Goal: Task Accomplishment & Management: Manage account settings

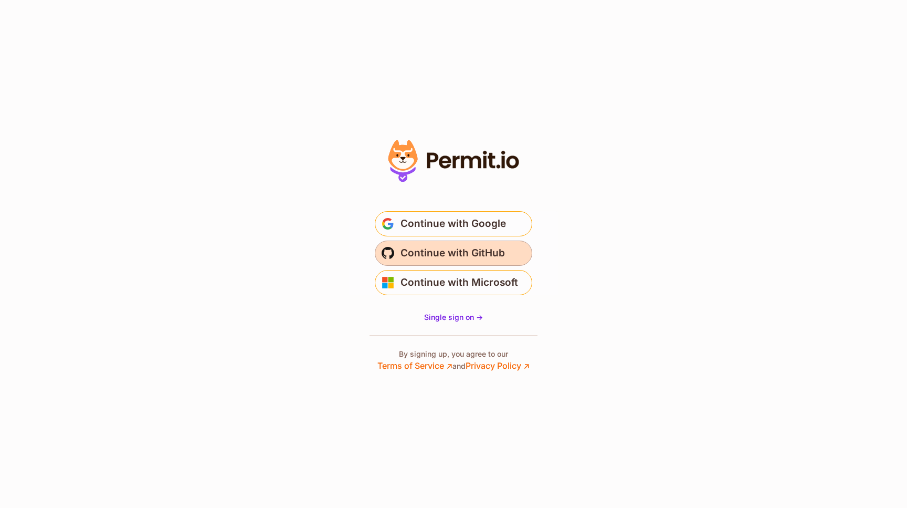
click at [476, 252] on span "Continue with GitHub" at bounding box center [452, 253] width 104 height 17
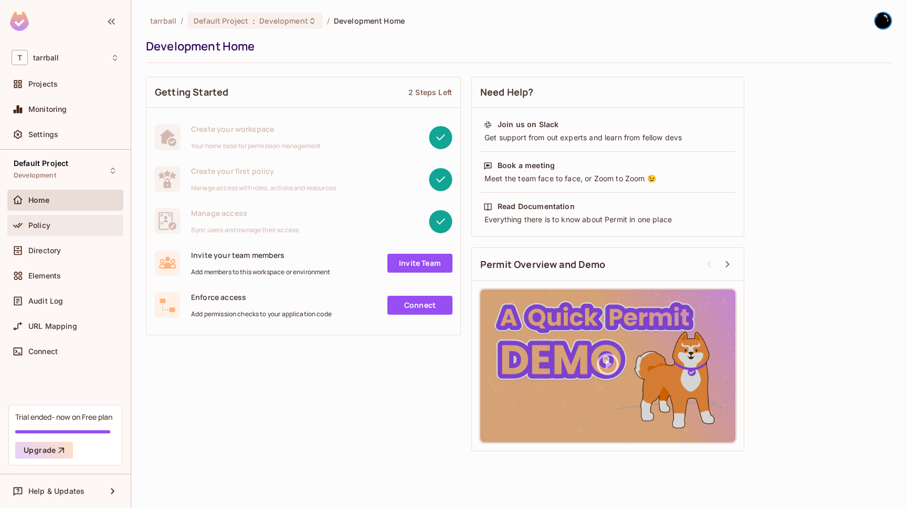
click at [45, 226] on span "Policy" at bounding box center [39, 225] width 22 height 8
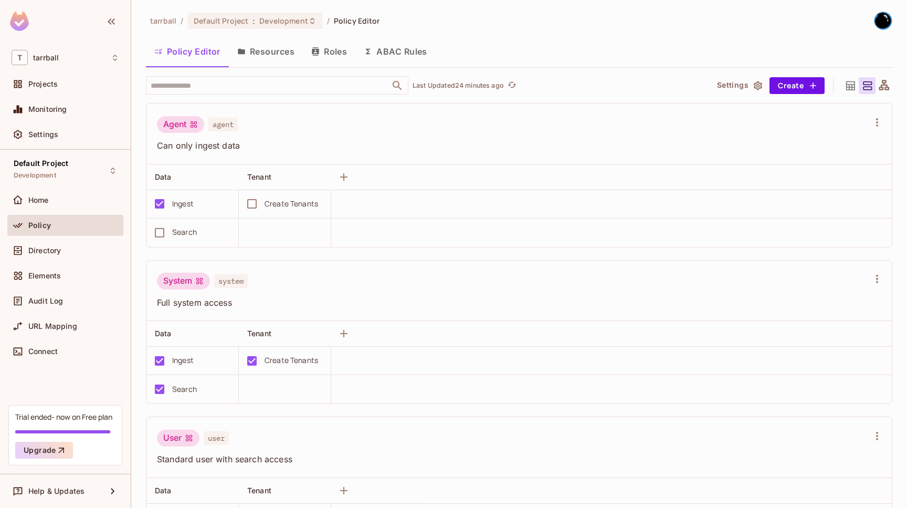
click at [500, 117] on div "Agent agent" at bounding box center [513, 126] width 712 height 20
click at [263, 51] on button "Resources" at bounding box center [266, 51] width 74 height 26
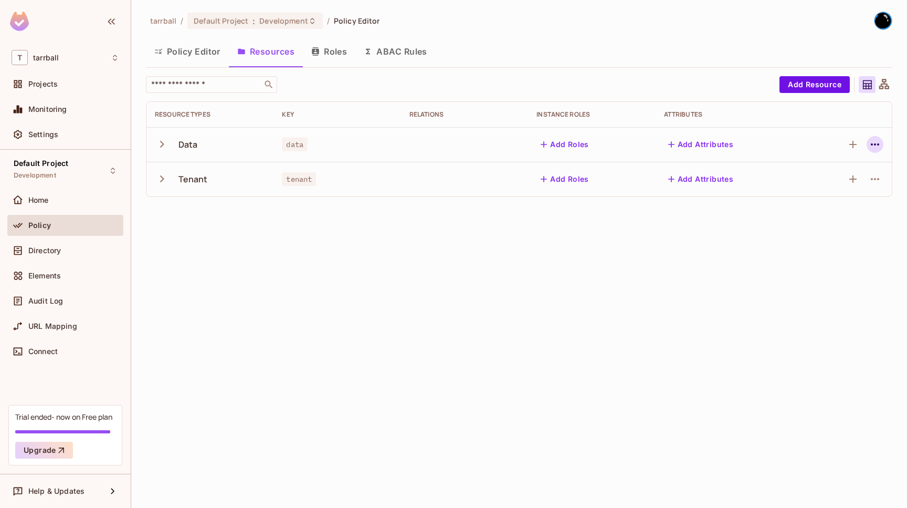
click at [881, 148] on icon "button" at bounding box center [875, 144] width 13 height 13
click at [835, 206] on div "Delete Resource" at bounding box center [834, 209] width 58 height 10
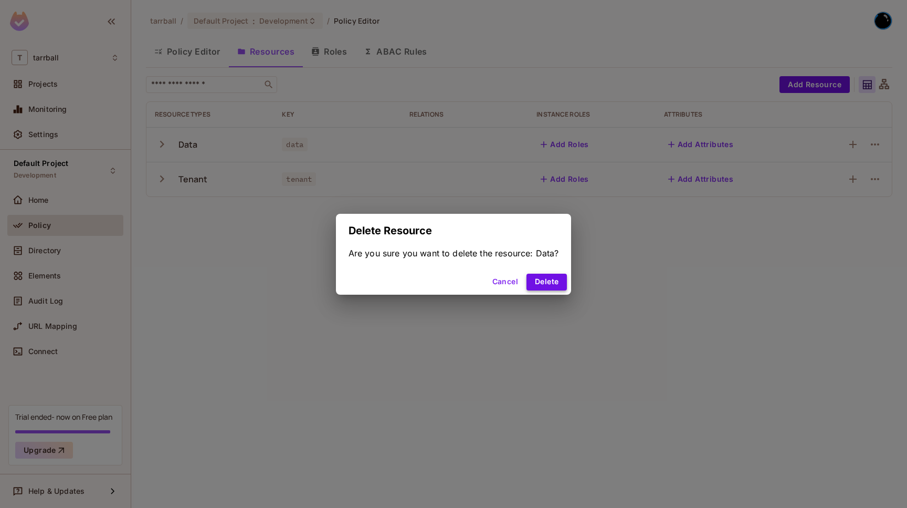
click at [558, 277] on button "Delete" at bounding box center [546, 281] width 40 height 17
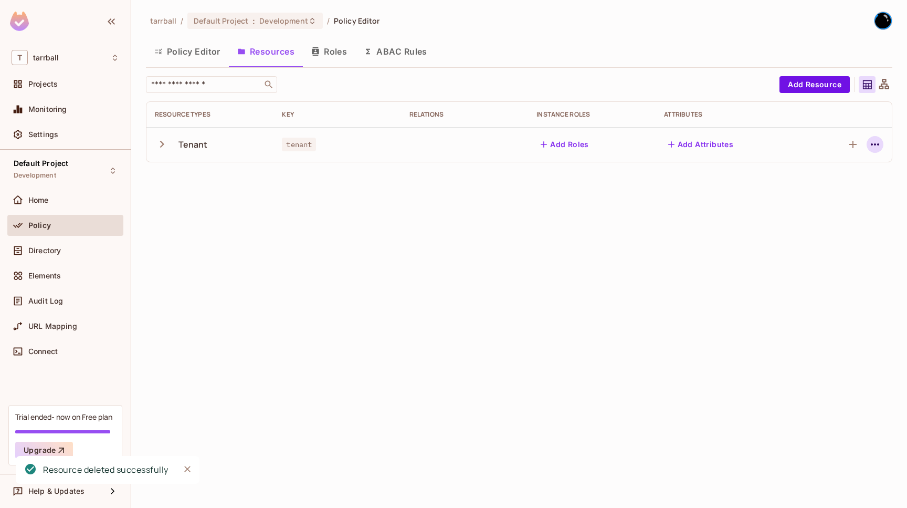
click at [882, 145] on button "button" at bounding box center [875, 144] width 17 height 17
click at [840, 211] on div "Delete Resource" at bounding box center [834, 209] width 58 height 10
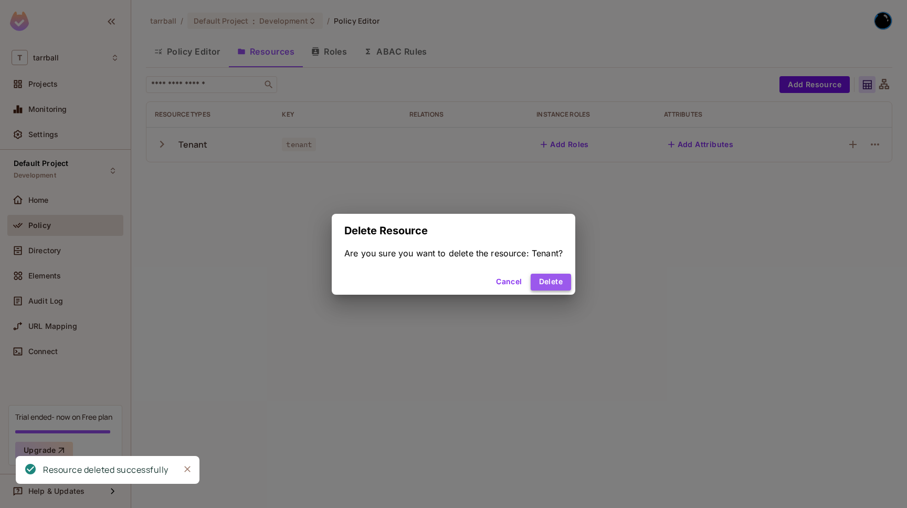
click at [554, 279] on button "Delete" at bounding box center [551, 281] width 40 height 17
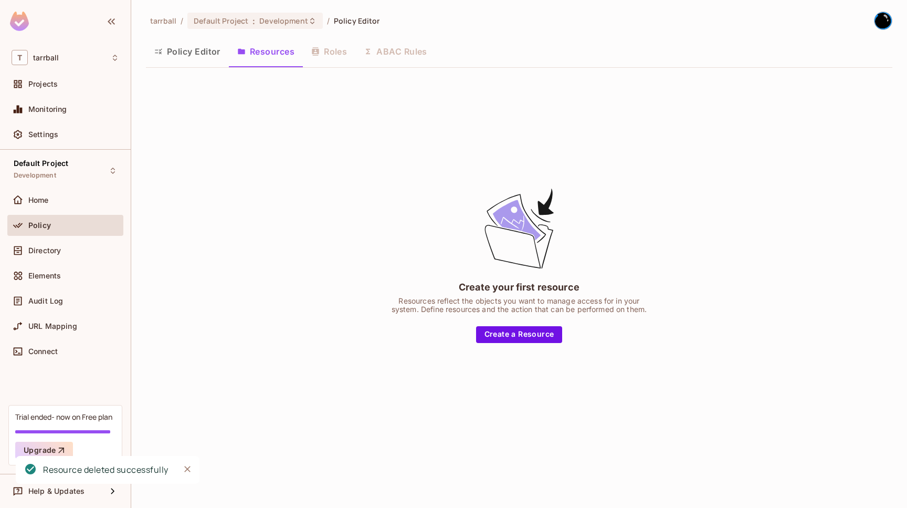
click at [290, 180] on div "Create your first resource Resources reflect the objects you want to manage acc…" at bounding box center [519, 264] width 746 height 376
click at [325, 55] on div "Policy Editor Resources Roles ABAC Rules" at bounding box center [519, 51] width 746 height 26
click at [396, 178] on div "Create your first resource Resources reflect the objects you want to manage acc…" at bounding box center [519, 264] width 746 height 376
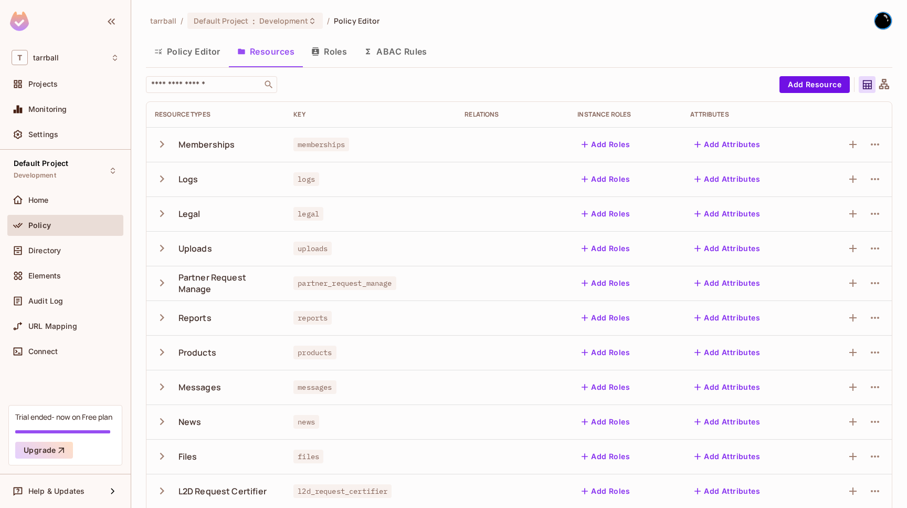
click at [164, 151] on icon "button" at bounding box center [162, 144] width 14 height 14
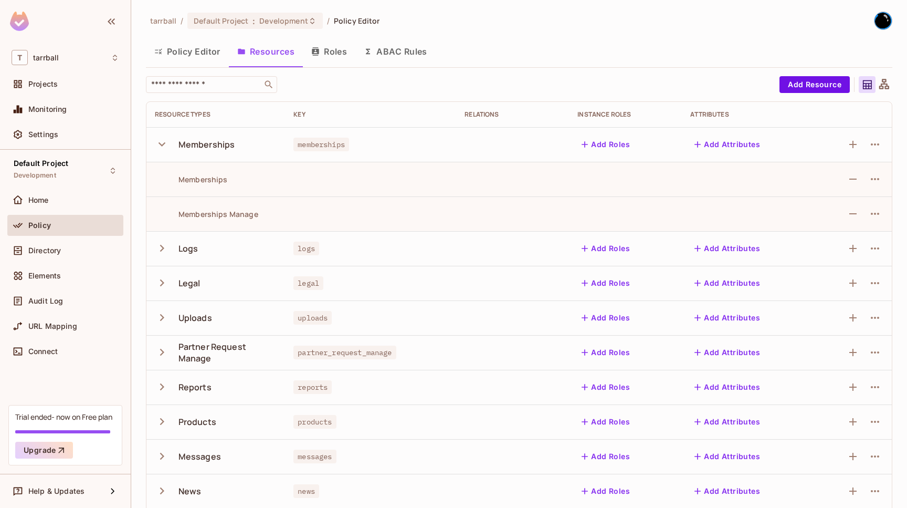
scroll to position [8, 0]
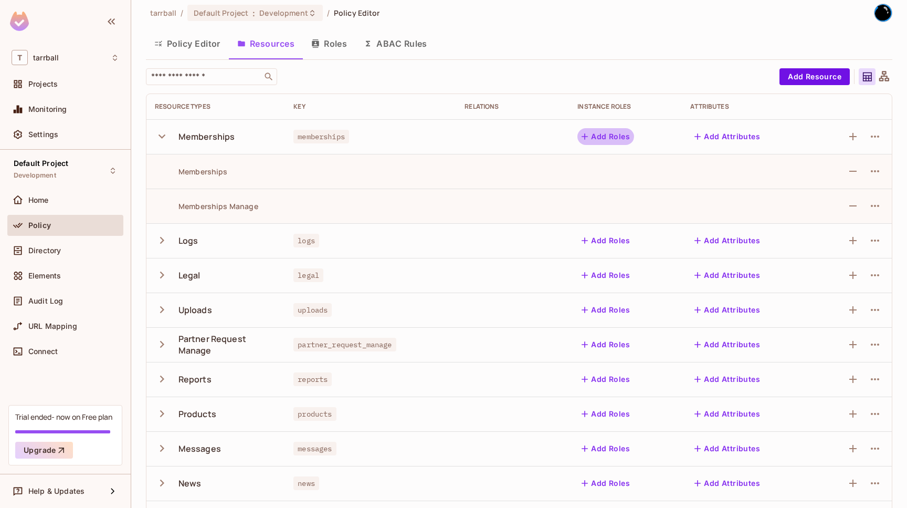
click at [589, 135] on icon "button" at bounding box center [584, 136] width 10 height 10
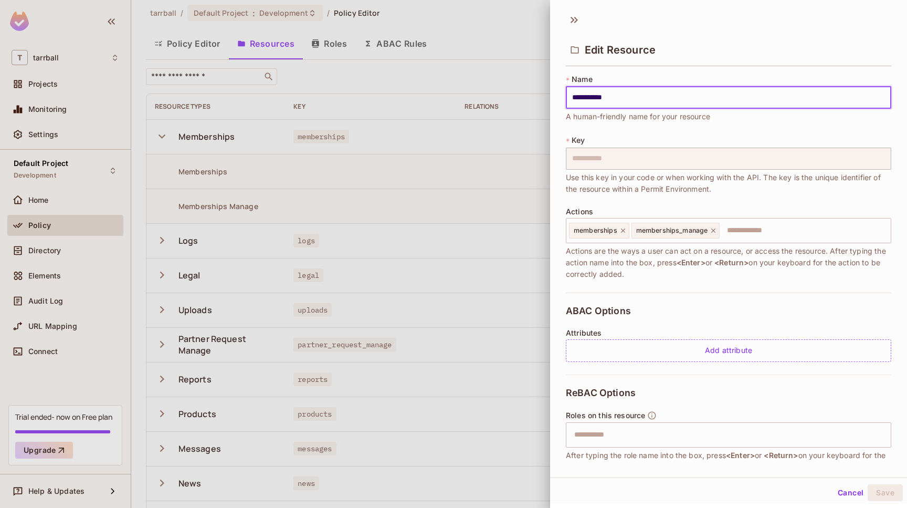
click at [836, 489] on button "Cancel" at bounding box center [851, 492] width 34 height 17
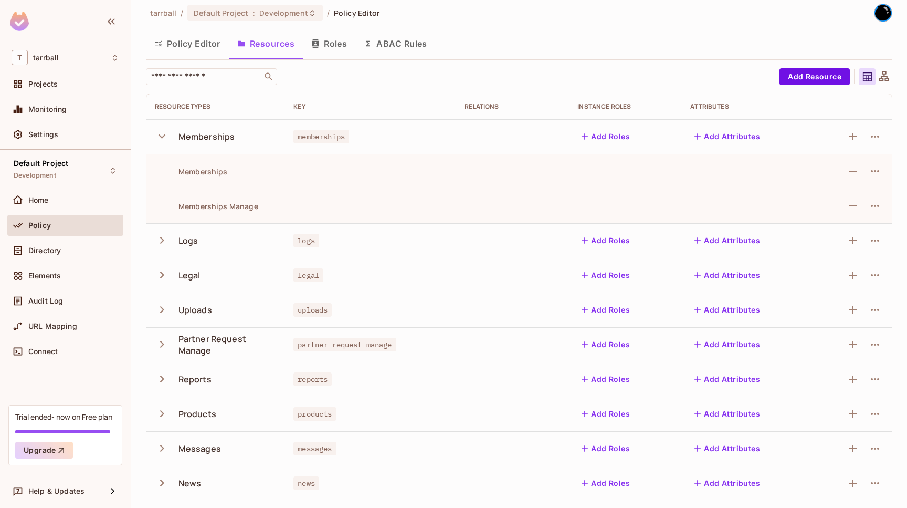
click at [341, 46] on button "Roles" at bounding box center [329, 43] width 52 height 26
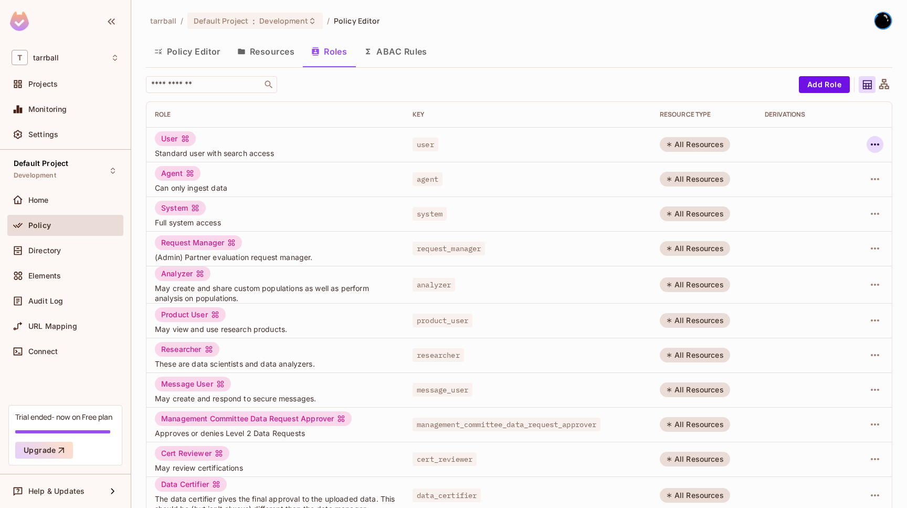
click at [879, 144] on icon "button" at bounding box center [875, 144] width 13 height 13
click at [817, 222] on span "Delete Role" at bounding box center [832, 214] width 47 height 17
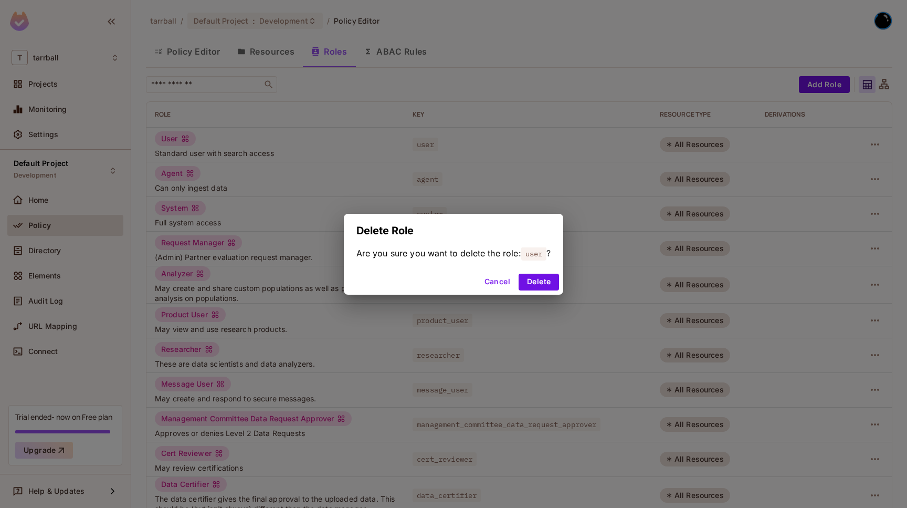
click at [558, 273] on div "Cancel Delete" at bounding box center [454, 281] width 220 height 25
click at [556, 279] on button "Delete" at bounding box center [539, 281] width 40 height 17
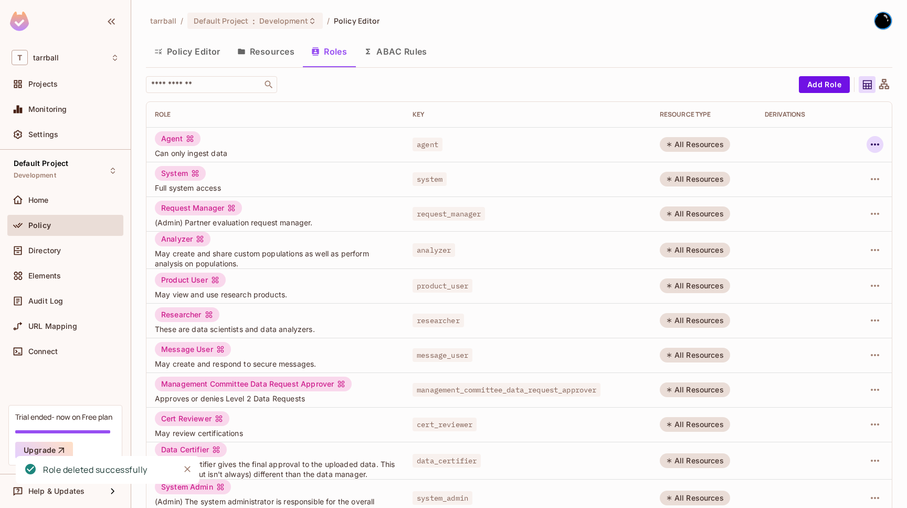
click at [874, 142] on icon "button" at bounding box center [875, 144] width 13 height 13
click at [820, 216] on div "Delete Role" at bounding box center [833, 214] width 40 height 10
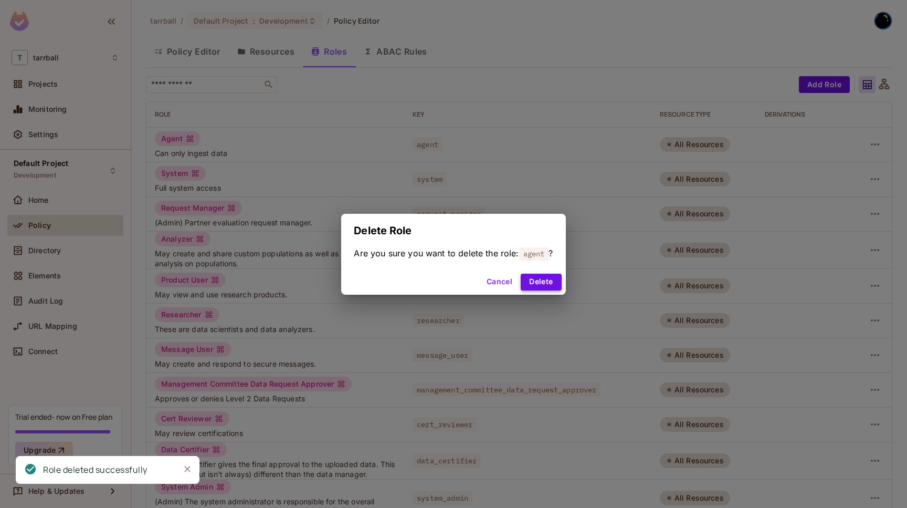
click at [540, 289] on button "Delete" at bounding box center [541, 281] width 40 height 17
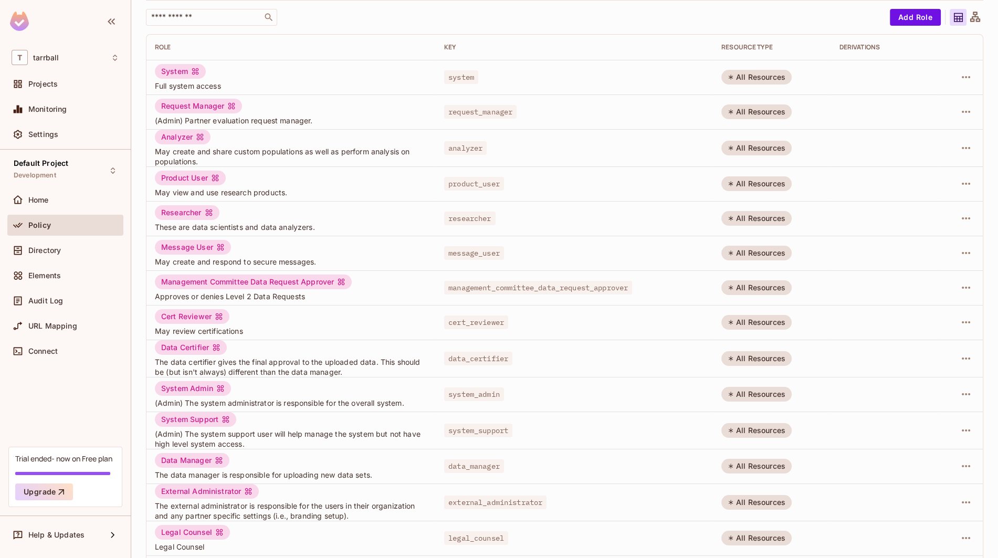
scroll to position [141, 0]
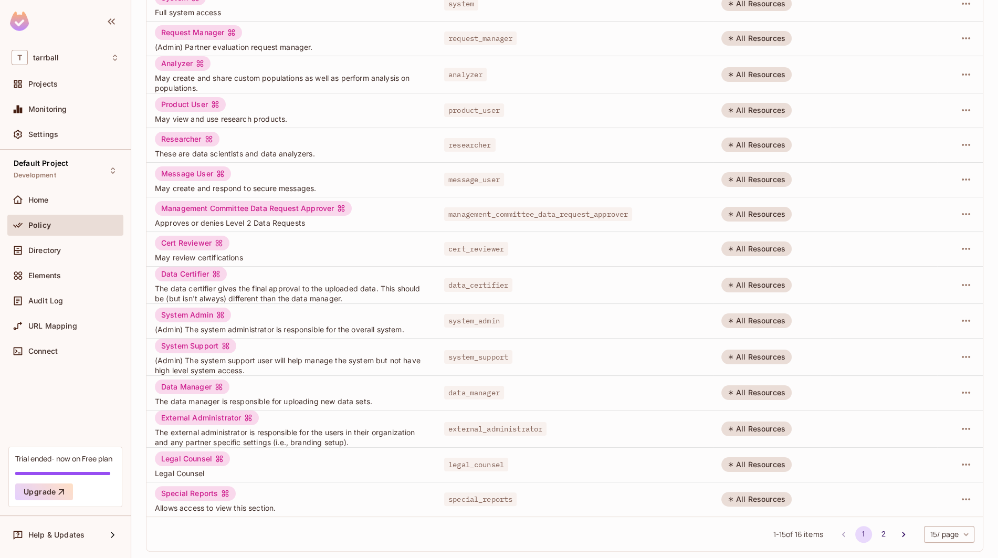
click at [748, 320] on div "All Resources" at bounding box center [756, 320] width 70 height 15
click at [438, 271] on td "data_certifier" at bounding box center [574, 284] width 277 height 37
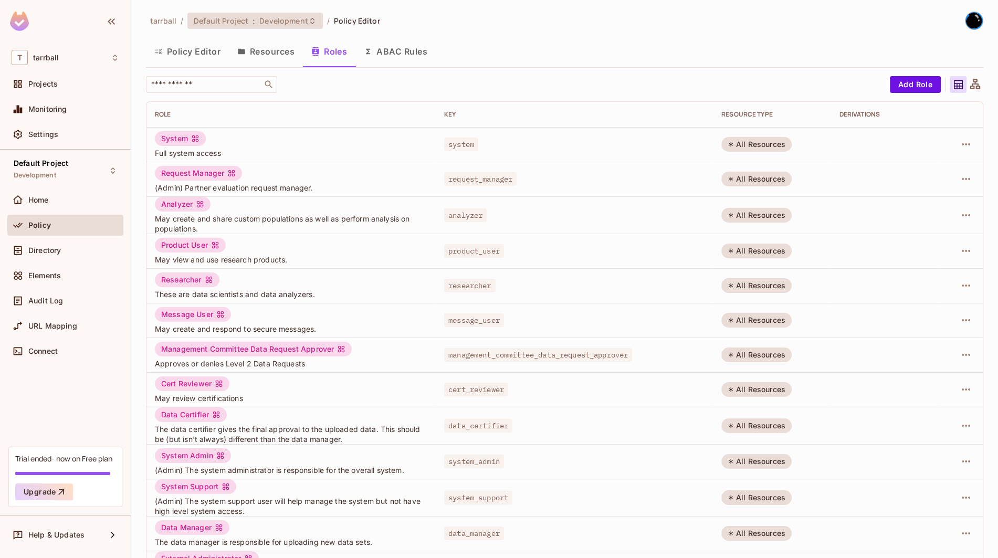
drag, startPoint x: 258, startPoint y: 35, endPoint x: 265, endPoint y: 20, distance: 16.2
click at [260, 32] on div "tarrball / Default Project : Development / Policy Editor Policy Editor Resource…" at bounding box center [564, 356] width 837 height 689
click at [265, 20] on span "Development" at bounding box center [283, 21] width 48 height 10
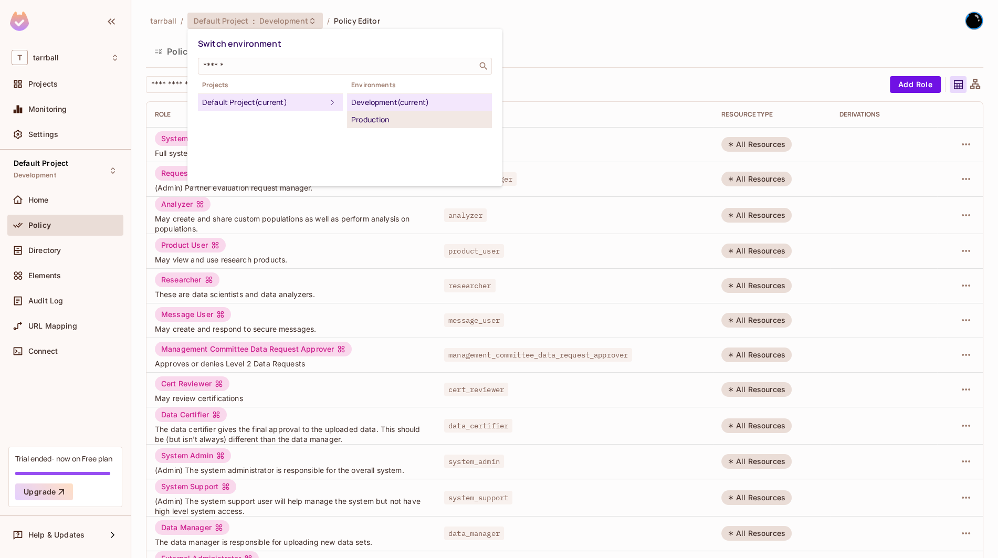
click at [360, 112] on li "Production" at bounding box center [419, 119] width 145 height 17
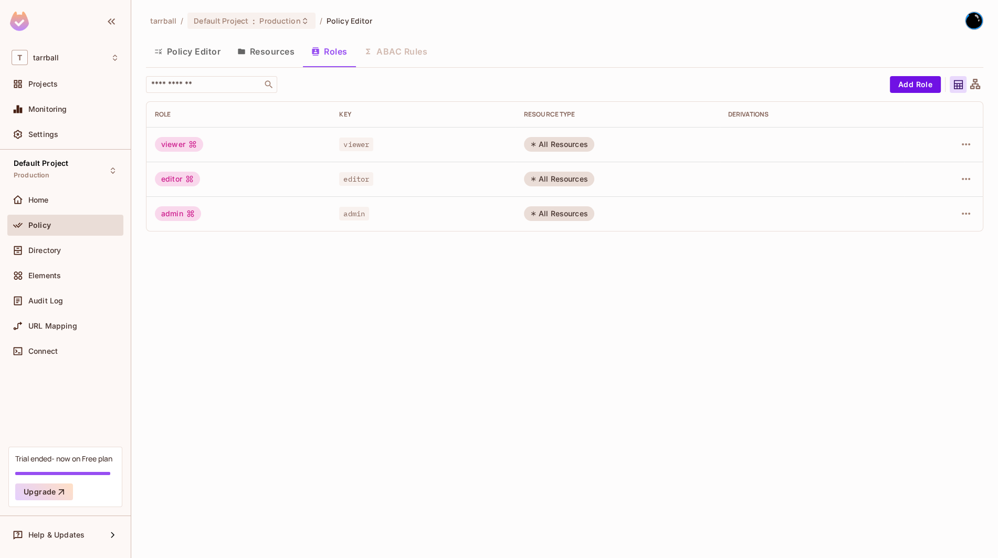
click at [273, 50] on button "Resources" at bounding box center [266, 51] width 74 height 26
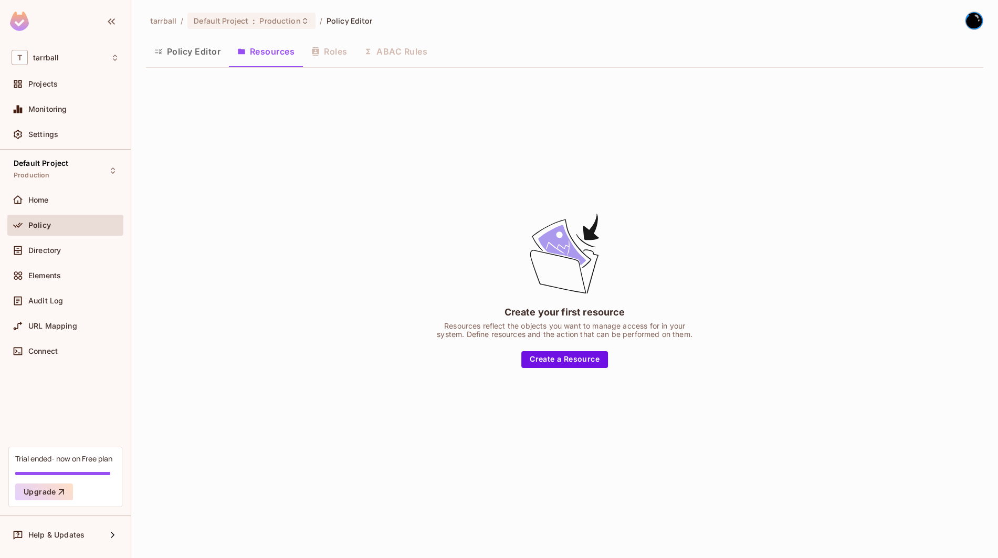
click at [315, 192] on div "Create your first resource Resources reflect the objects you want to manage acc…" at bounding box center [564, 289] width 837 height 427
click at [312, 186] on div "Create your first resource Resources reflect the objects you want to manage acc…" at bounding box center [564, 289] width 837 height 427
click at [223, 22] on span "Default Project" at bounding box center [221, 21] width 55 height 10
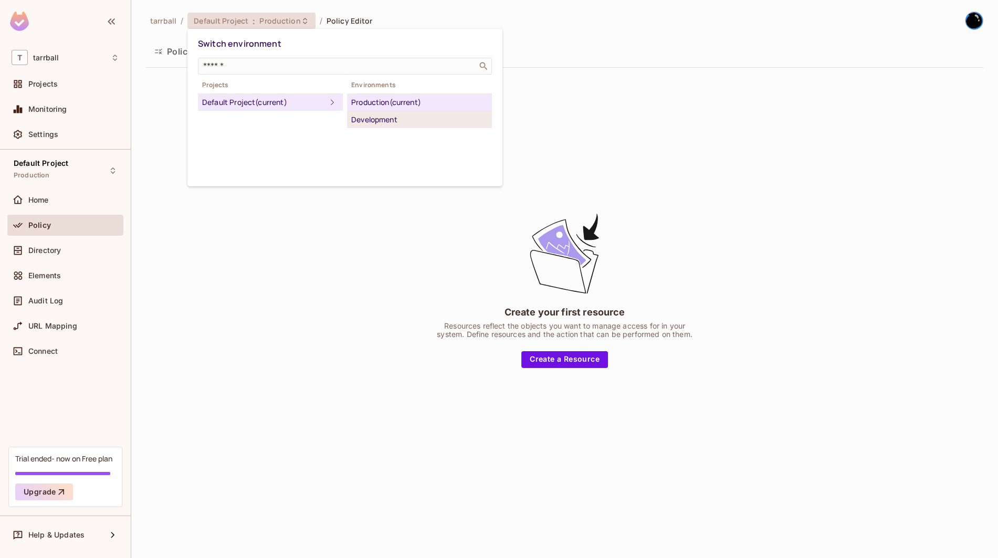
click at [370, 121] on div "Development" at bounding box center [419, 119] width 136 height 13
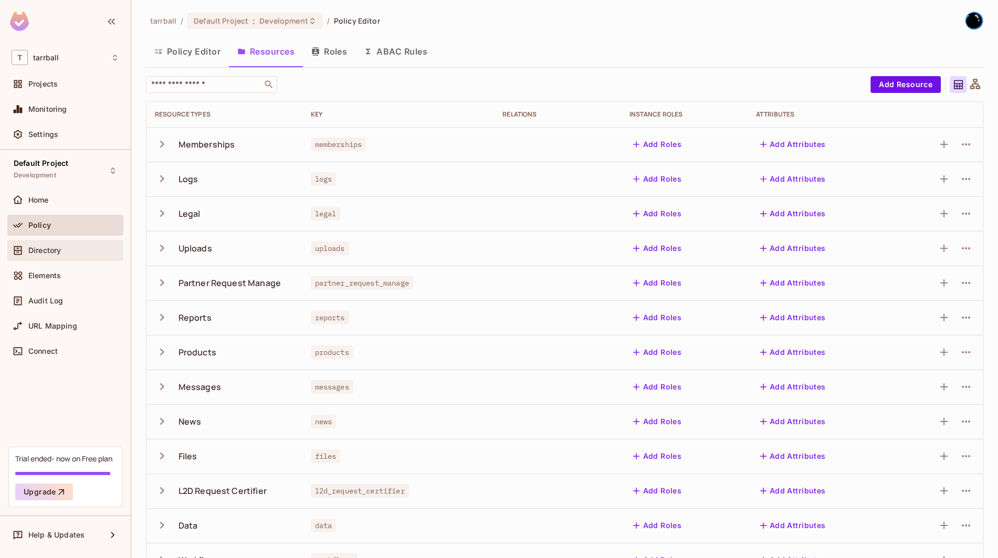
click at [102, 255] on div "Directory" at bounding box center [66, 250] width 108 height 13
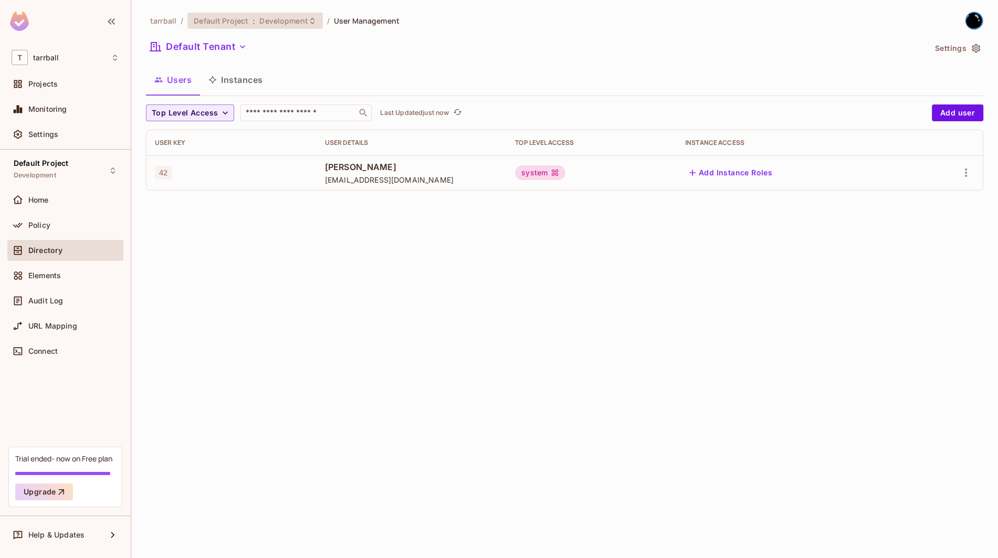
click at [290, 23] on span "Development" at bounding box center [283, 21] width 48 height 10
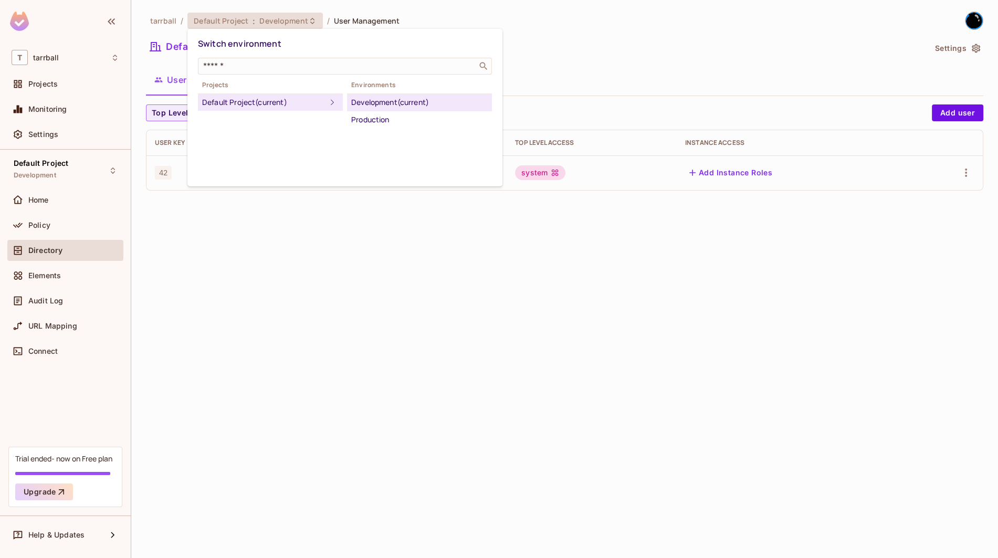
click at [598, 56] on div at bounding box center [499, 279] width 998 height 558
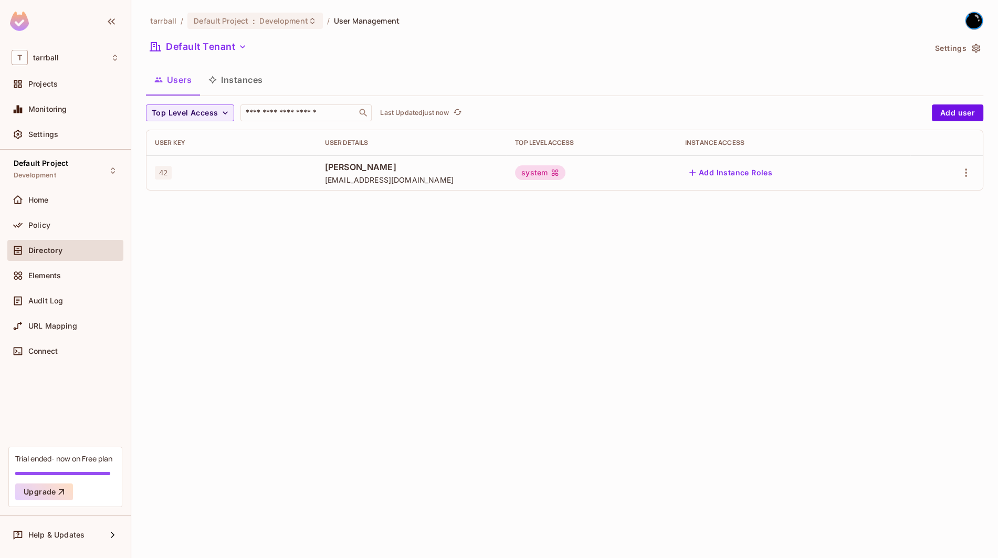
click at [949, 47] on button "Settings" at bounding box center [957, 48] width 52 height 17
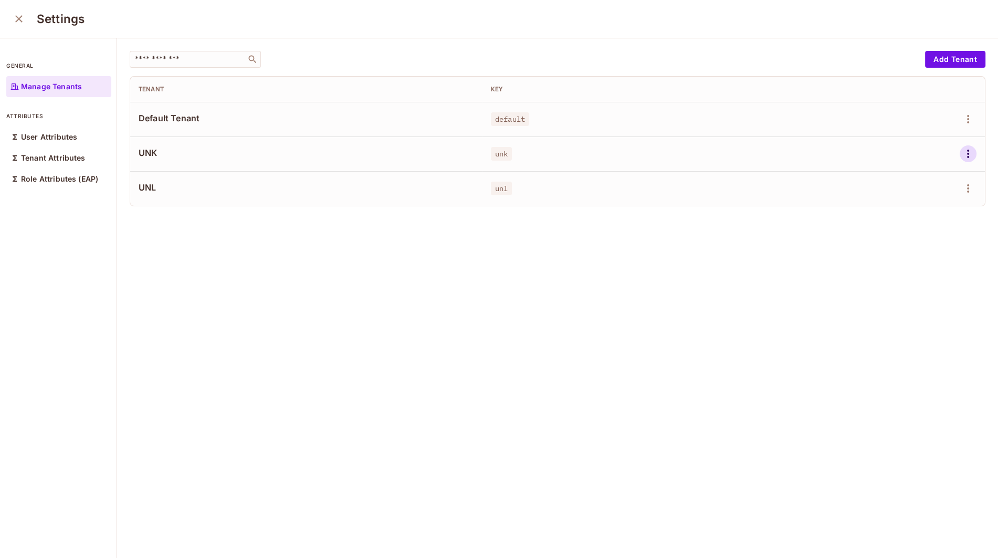
click at [964, 157] on icon "button" at bounding box center [968, 153] width 13 height 13
click at [892, 227] on icon at bounding box center [890, 223] width 7 height 9
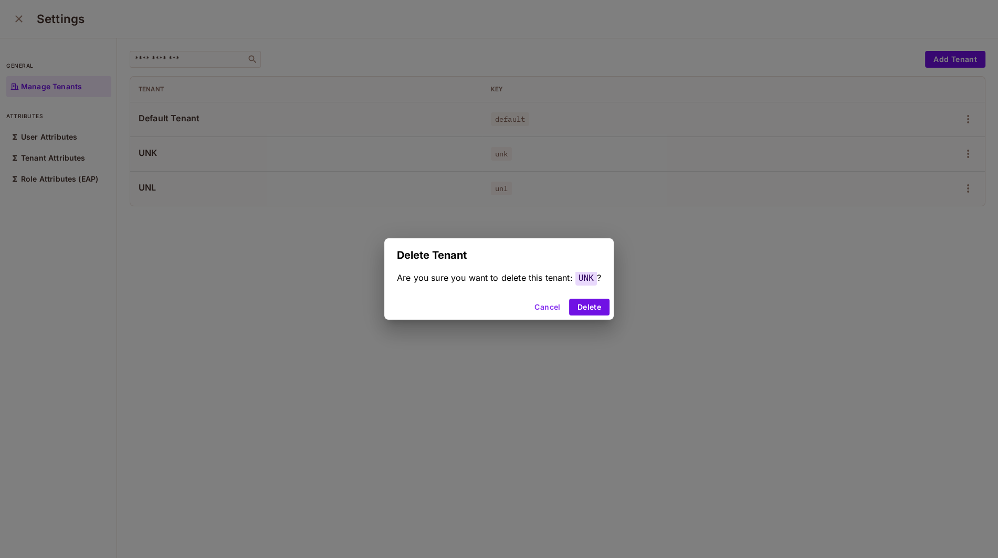
drag, startPoint x: 599, startPoint y: 311, endPoint x: 876, endPoint y: 220, distance: 291.6
click at [602, 311] on button "Delete" at bounding box center [589, 307] width 40 height 17
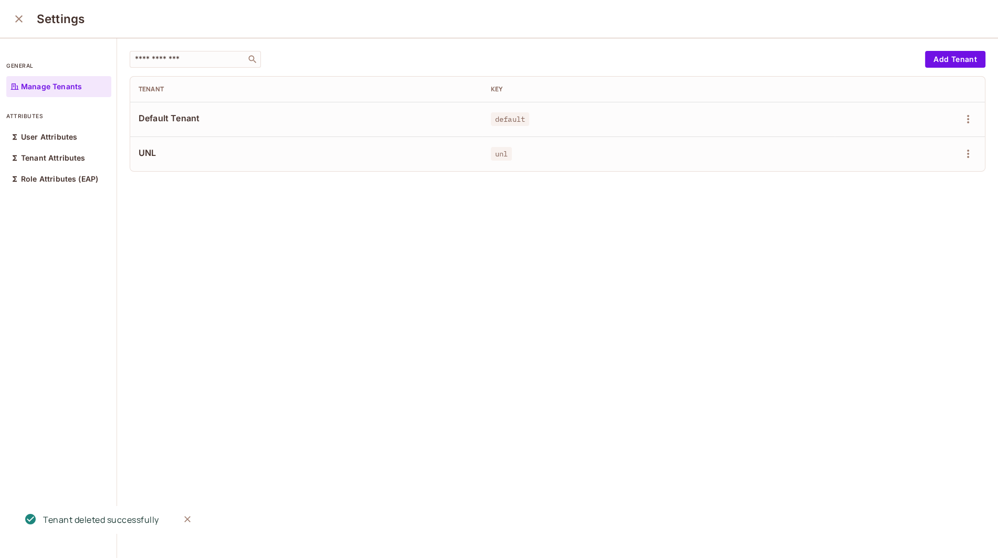
click at [968, 184] on div "​ Add Tenant Tenant Key Default Tenant default UNL unl" at bounding box center [557, 298] width 881 height 521
click at [968, 152] on icon "button" at bounding box center [968, 153] width 13 height 13
click at [942, 224] on div "Delete Tenant" at bounding box center [929, 223] width 49 height 10
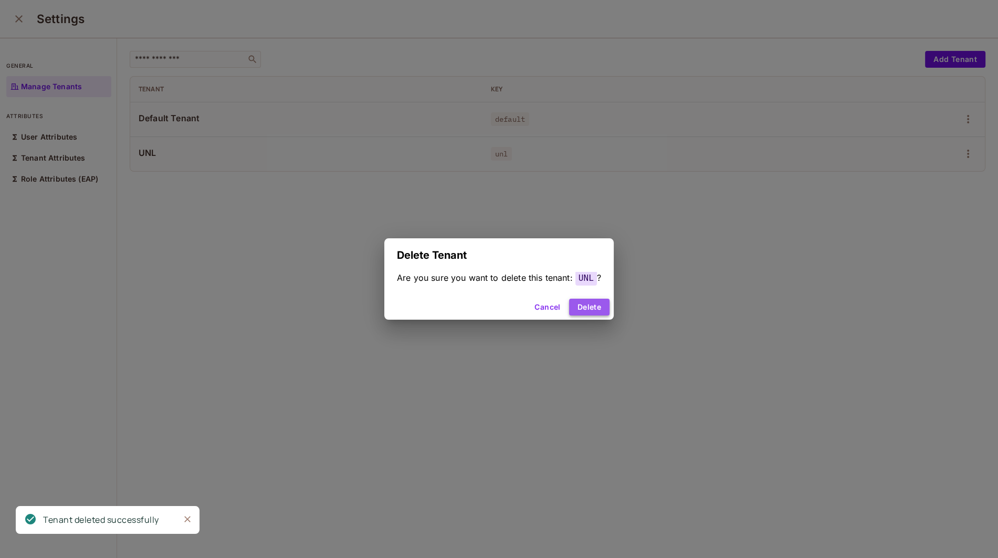
click at [586, 311] on button "Delete" at bounding box center [589, 307] width 40 height 17
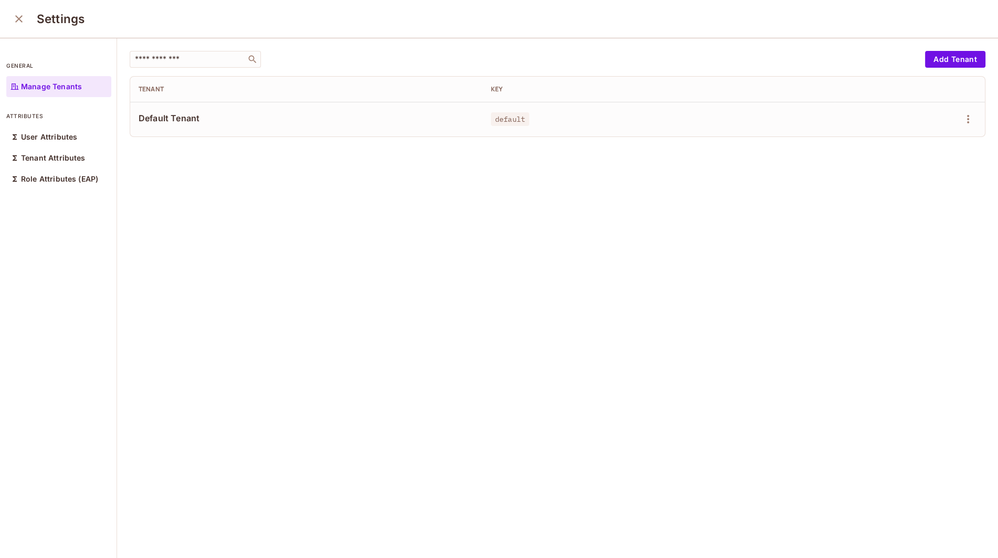
click at [33, 13] on div "Settings" at bounding box center [499, 19] width 998 height 38
click at [16, 17] on icon "close" at bounding box center [19, 19] width 13 height 13
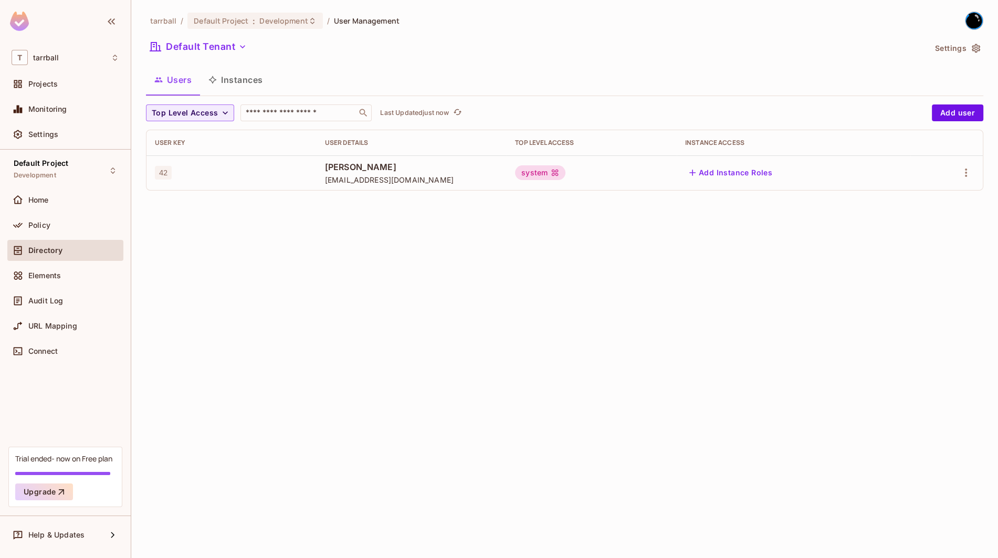
drag, startPoint x: 992, startPoint y: 49, endPoint x: 982, endPoint y: 48, distance: 9.6
click at [991, 49] on div "tarrball / Default Project : Development / User Management Default Tenant Setti…" at bounding box center [564, 279] width 867 height 558
click at [977, 48] on icon "button" at bounding box center [976, 48] width 8 height 9
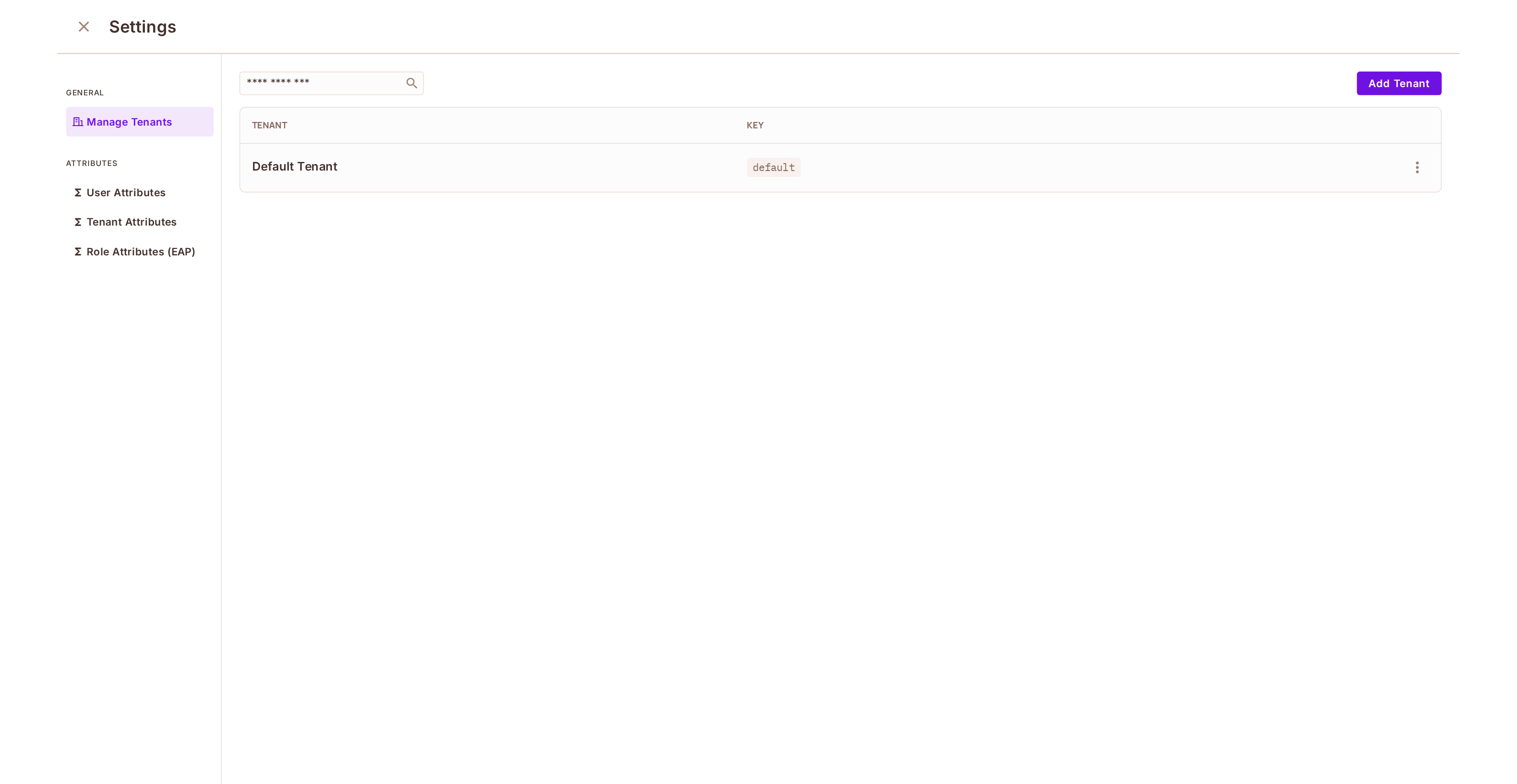
scroll to position [1, 0]
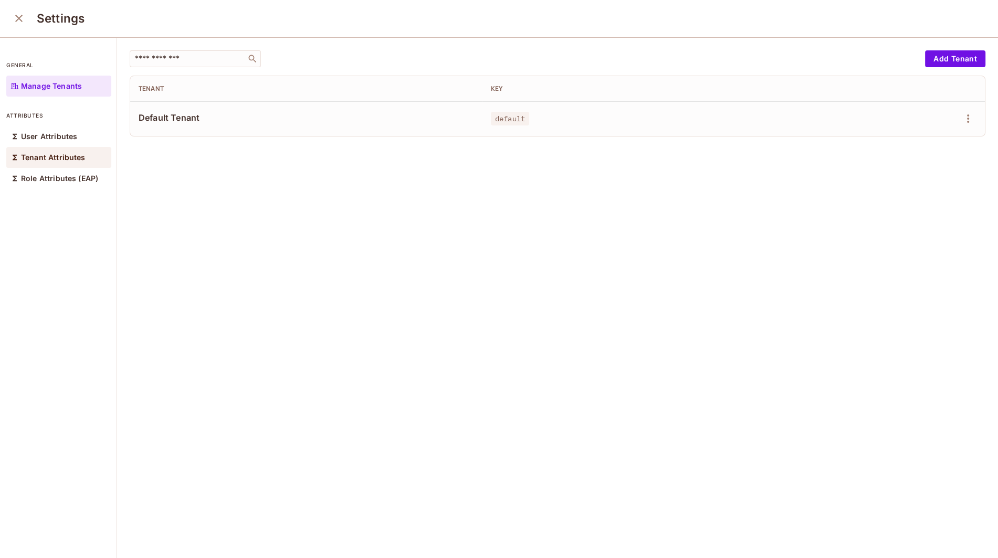
click at [29, 164] on div "Tenant Attributes" at bounding box center [58, 157] width 105 height 21
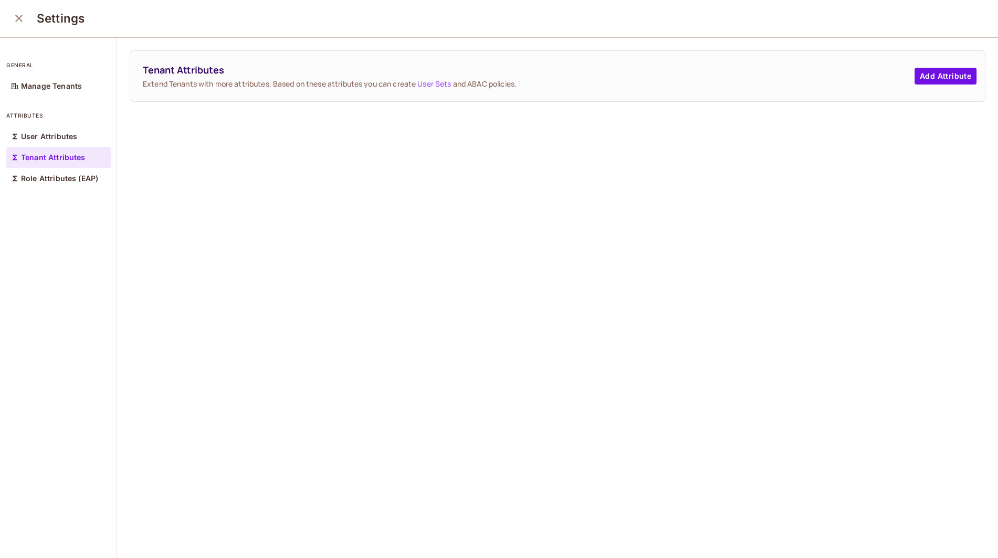
click at [18, 21] on icon "close" at bounding box center [19, 18] width 13 height 13
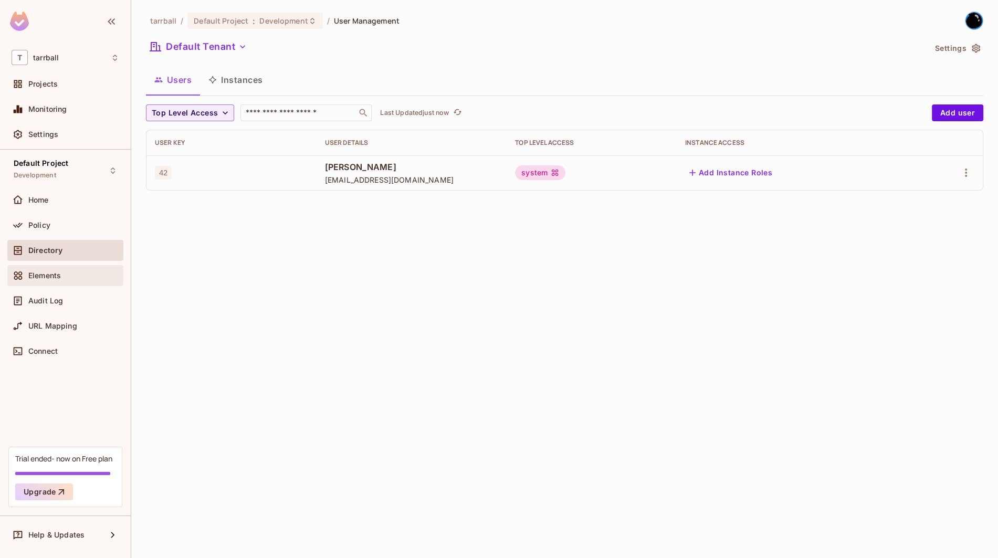
click at [33, 272] on span "Elements" at bounding box center [44, 275] width 33 height 8
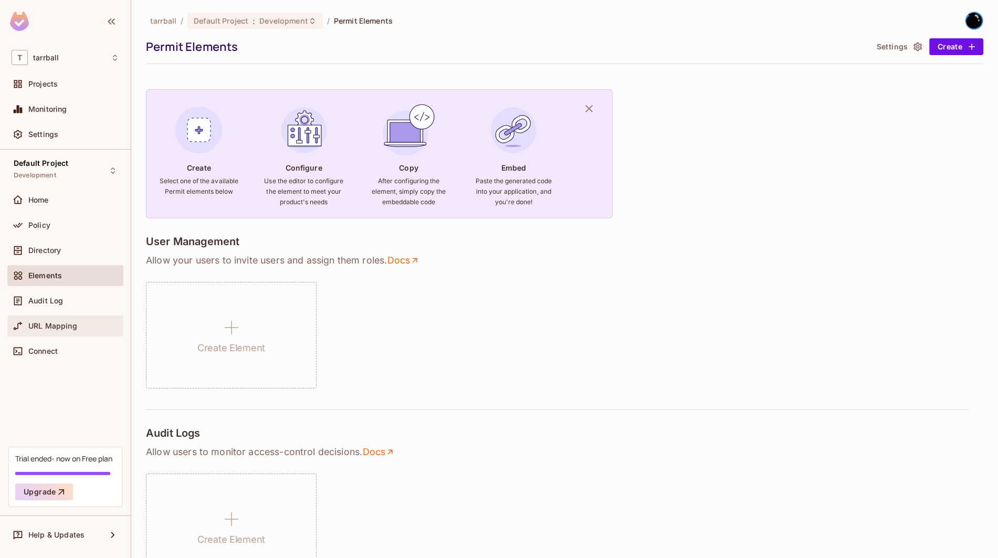
click at [68, 332] on div "URL Mapping" at bounding box center [65, 325] width 116 height 21
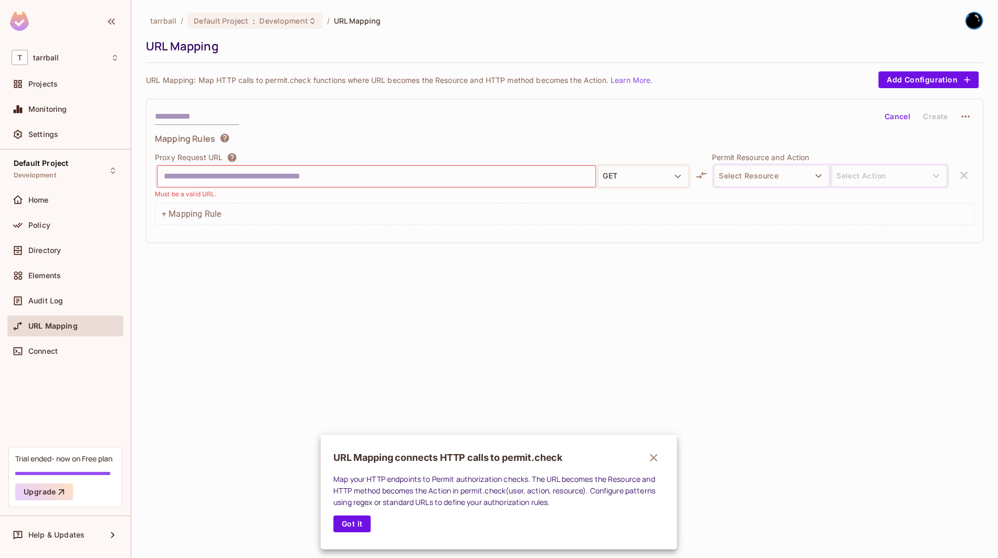
click at [273, 25] on div at bounding box center [499, 279] width 998 height 558
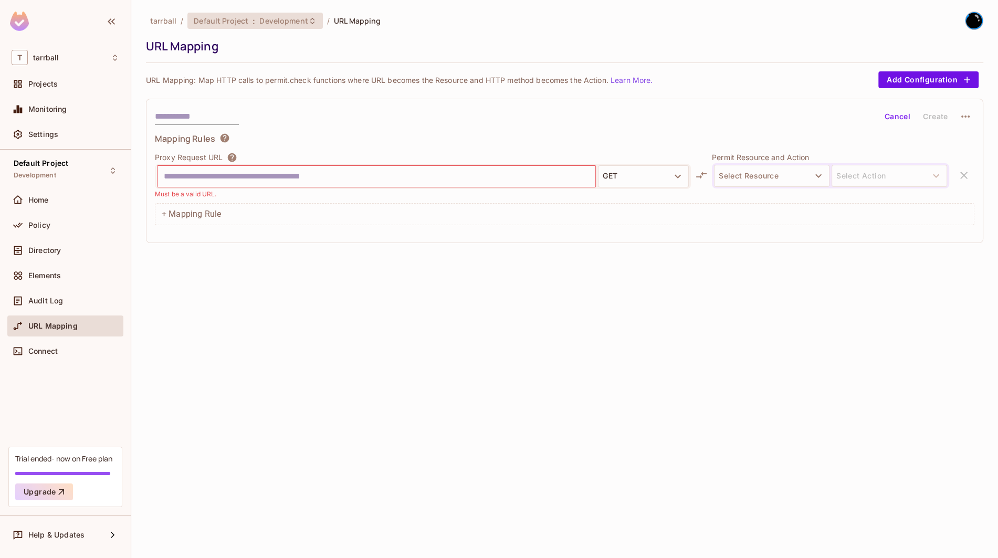
click at [270, 22] on span "Development" at bounding box center [283, 21] width 48 height 10
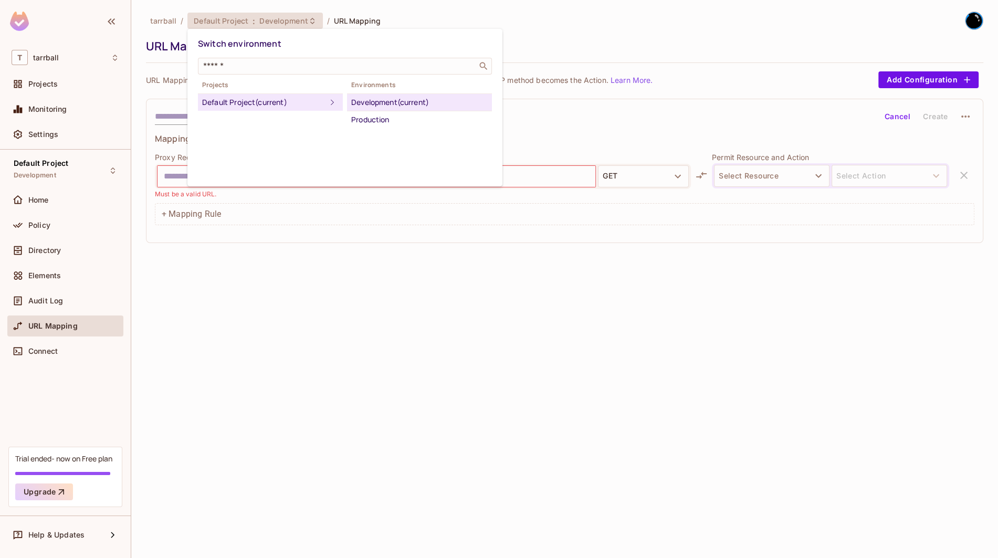
click at [270, 22] on div at bounding box center [499, 279] width 998 height 558
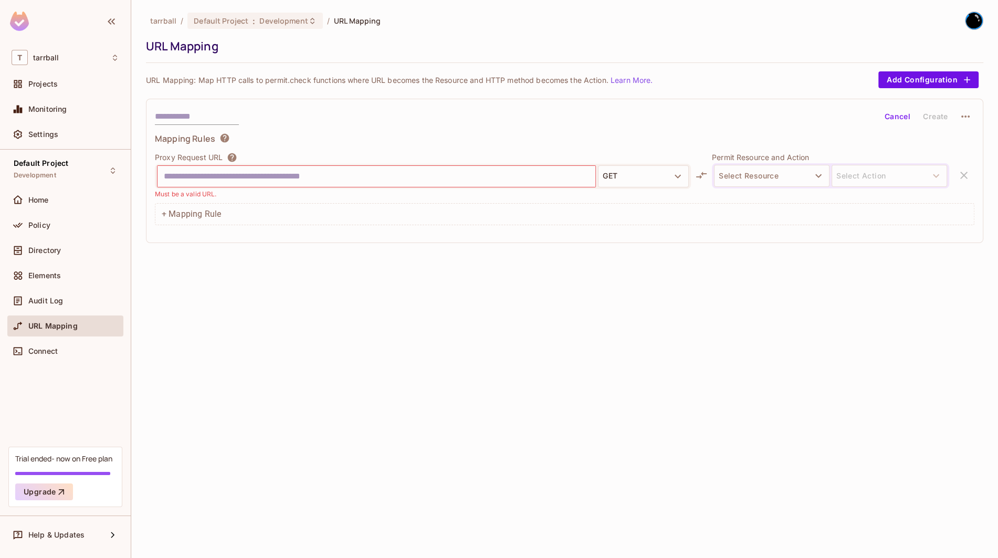
click at [971, 21] on img at bounding box center [973, 20] width 17 height 17
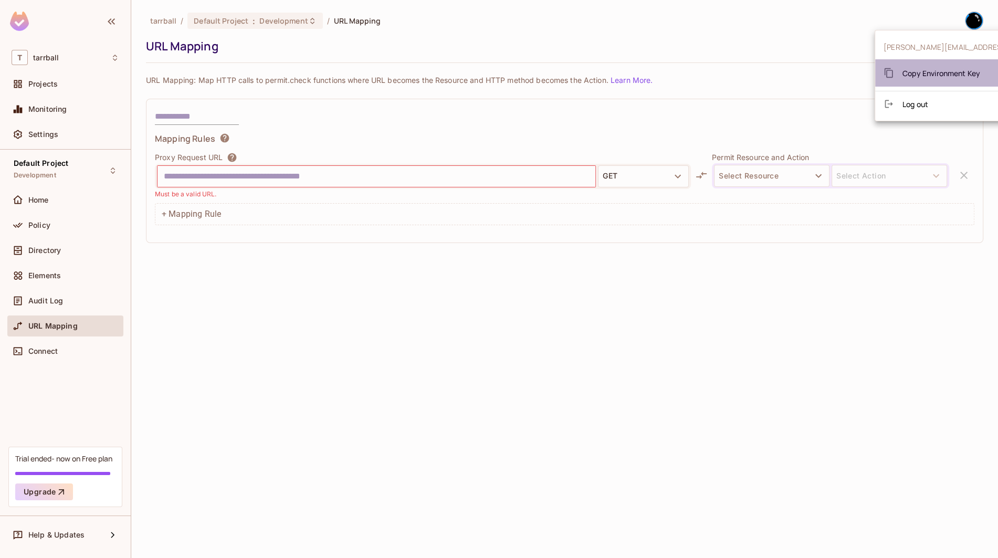
click at [952, 76] on span "Copy Environment Key" at bounding box center [941, 73] width 78 height 10
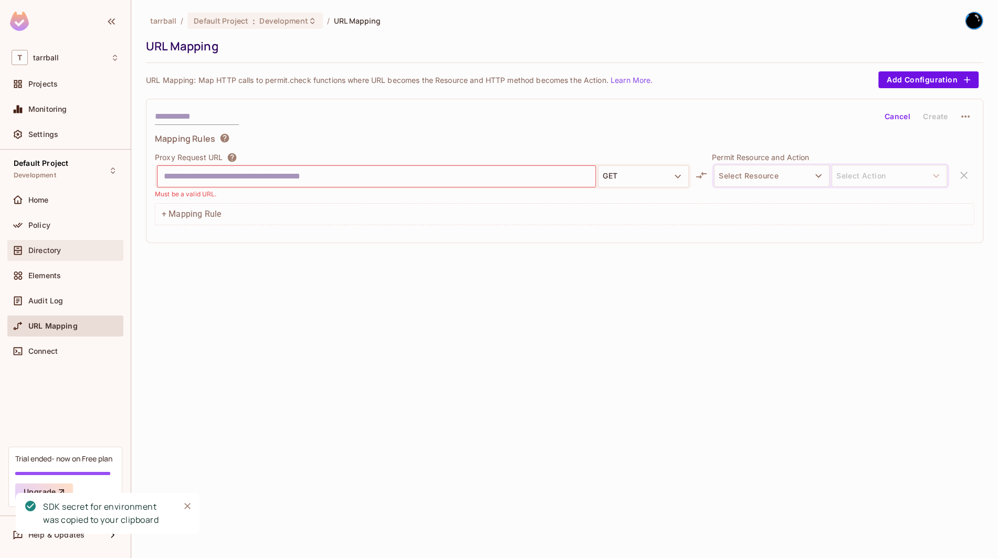
click at [78, 255] on div "Directory" at bounding box center [66, 250] width 108 height 13
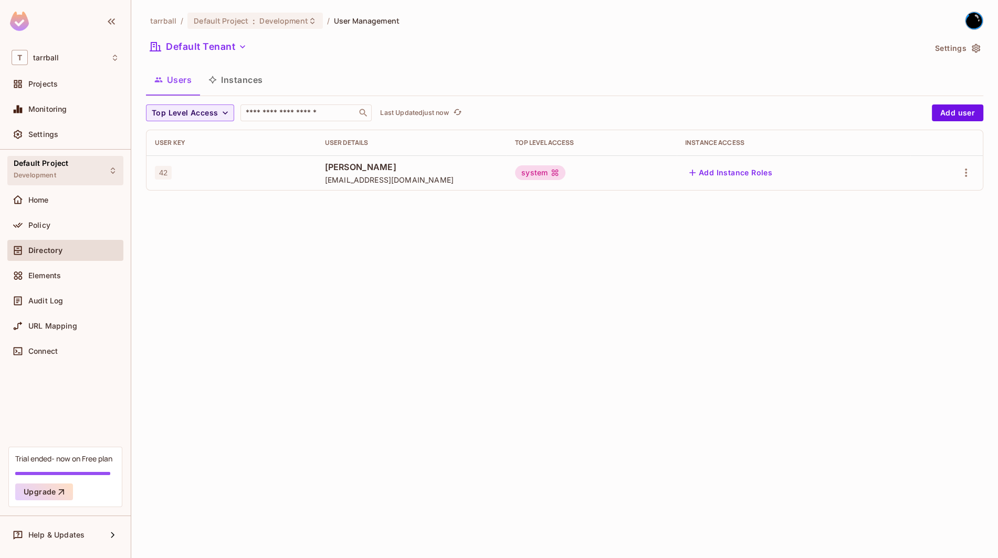
click at [70, 168] on div "Default Project Development" at bounding box center [65, 170] width 116 height 29
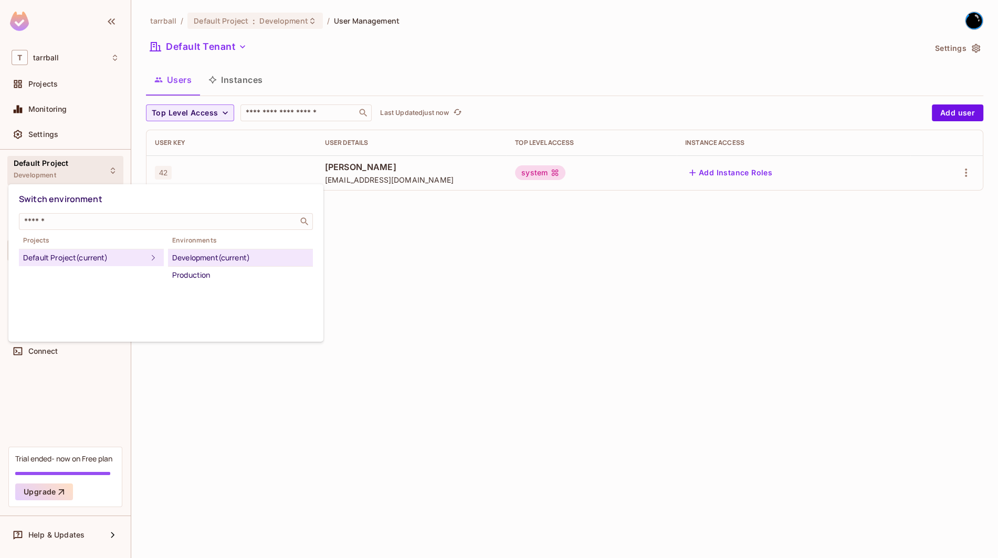
click at [66, 259] on div "Default Project (current)" at bounding box center [85, 257] width 124 height 13
click at [578, 419] on div at bounding box center [499, 279] width 998 height 558
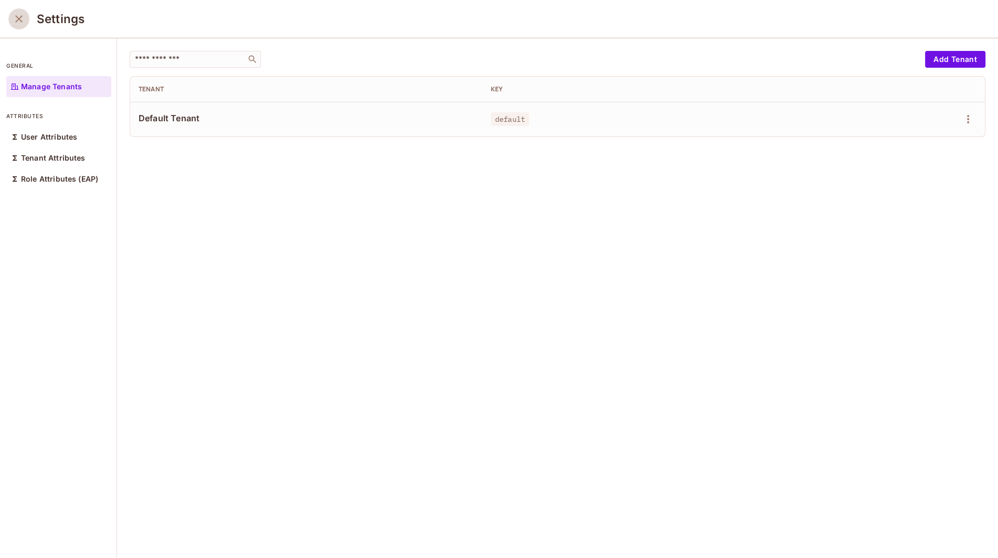
click at [18, 22] on icon "close" at bounding box center [19, 19] width 13 height 13
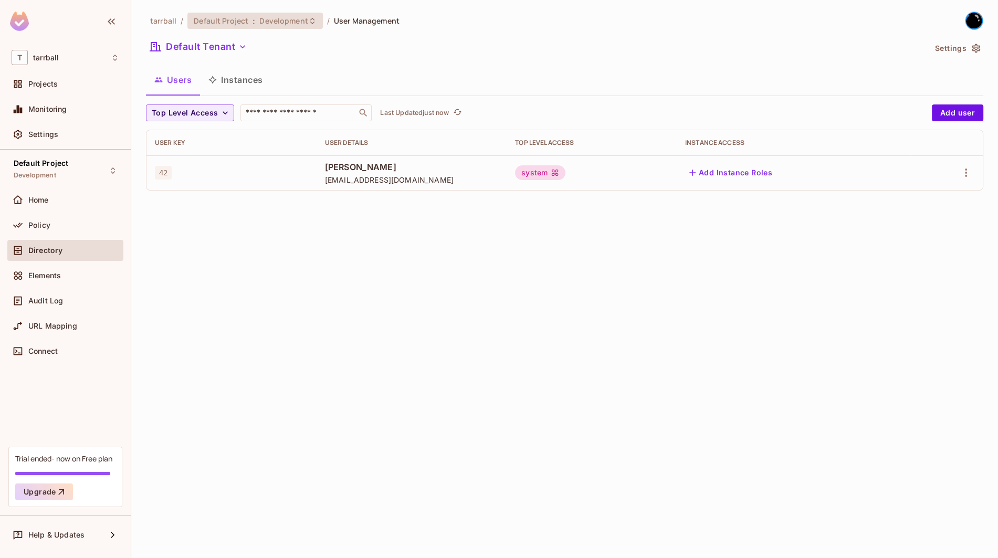
click at [287, 20] on span "Development" at bounding box center [283, 21] width 48 height 10
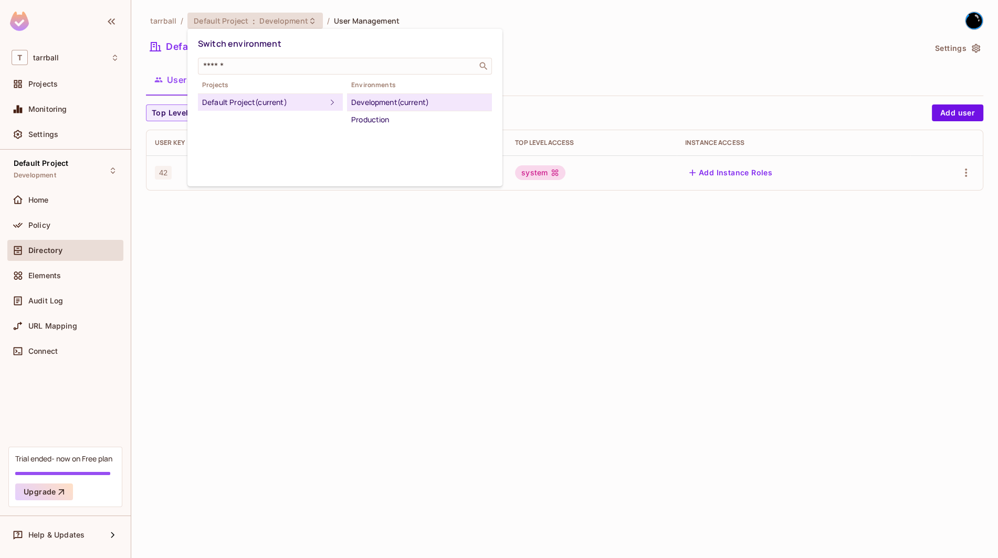
drag, startPoint x: 944, startPoint y: 55, endPoint x: 953, endPoint y: 48, distance: 12.0
click at [946, 52] on div at bounding box center [499, 279] width 998 height 558
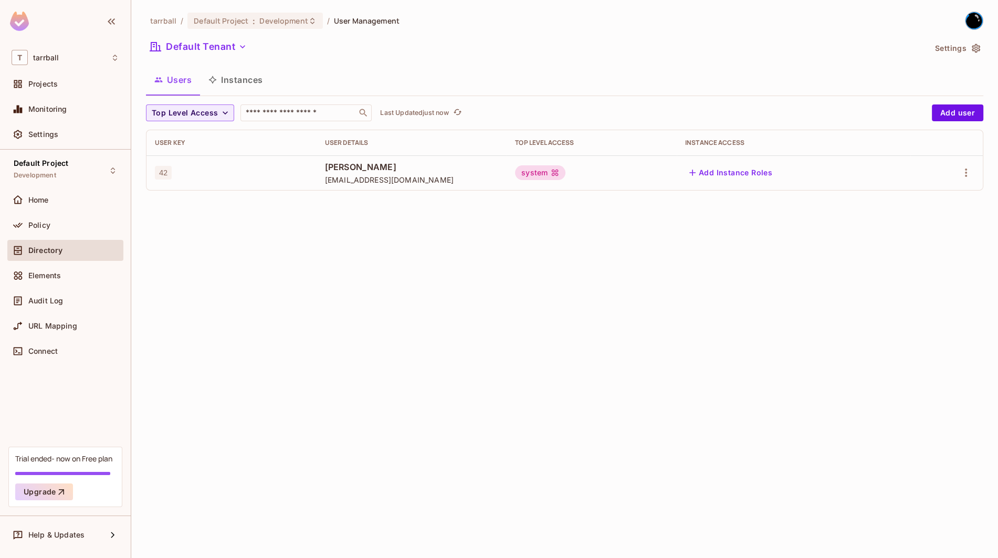
click at [953, 48] on div "Switch environment ​ Projects Default Project (current) Environments Developmen…" at bounding box center [499, 279] width 998 height 558
click at [953, 48] on button "Settings" at bounding box center [957, 48] width 52 height 17
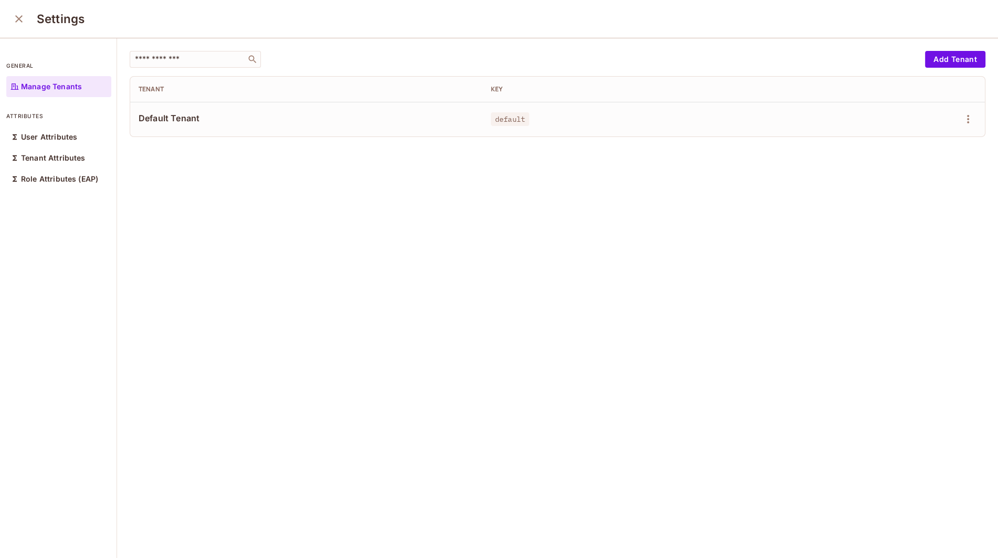
click at [509, 123] on span "default" at bounding box center [510, 119] width 38 height 14
click at [360, 259] on div "​ Add Tenant Tenant Key Default Tenant default" at bounding box center [557, 298] width 881 height 521
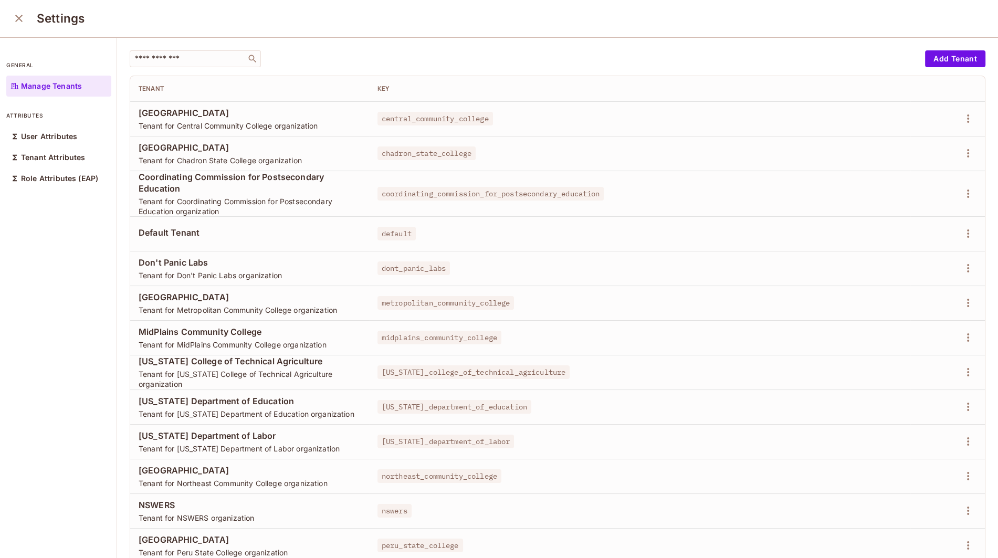
click at [201, 257] on span "Don't Panic Labs" at bounding box center [250, 263] width 222 height 12
click at [968, 270] on icon "button" at bounding box center [968, 268] width 2 height 8
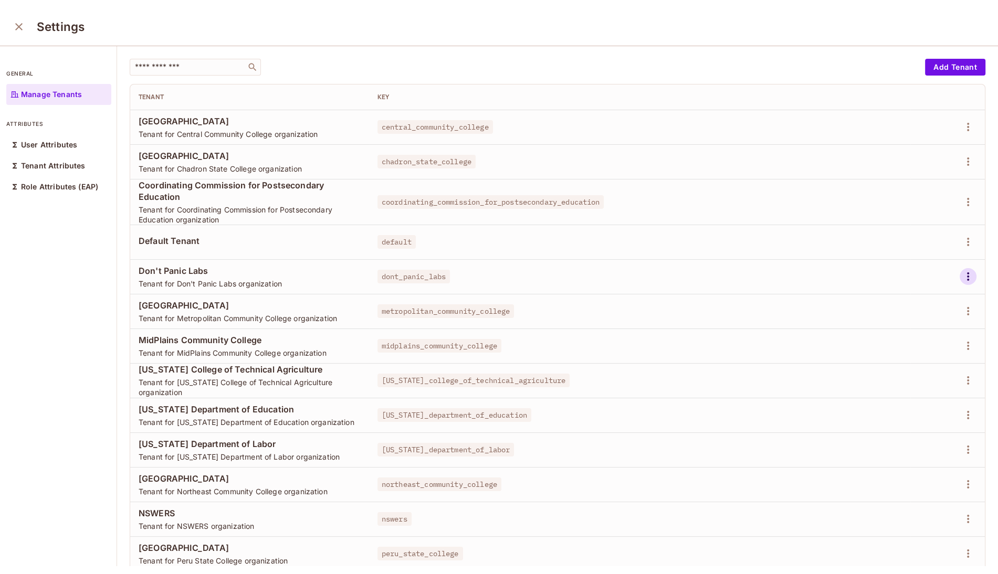
scroll to position [1, 0]
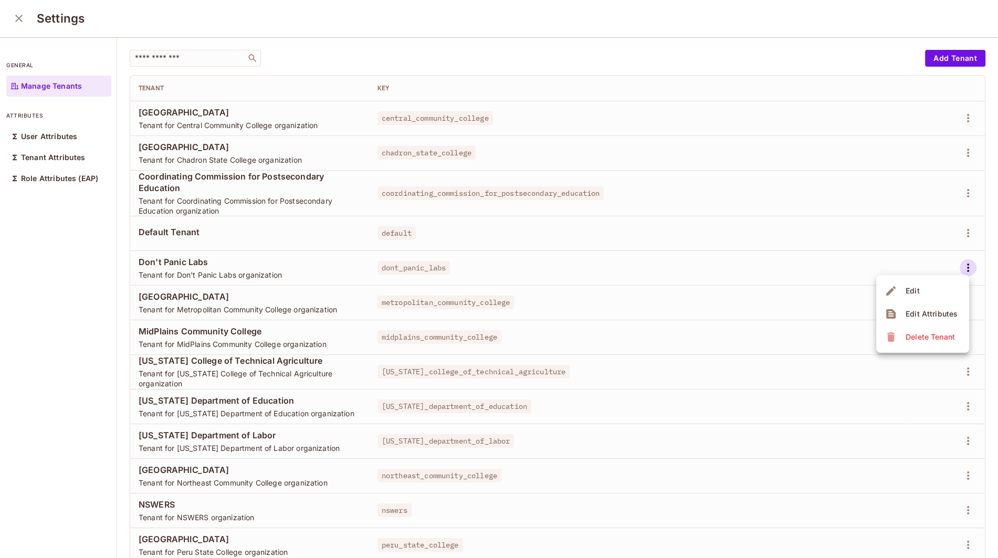
click at [9, 18] on div at bounding box center [499, 279] width 998 height 558
click at [16, 17] on icon "close" at bounding box center [19, 18] width 13 height 13
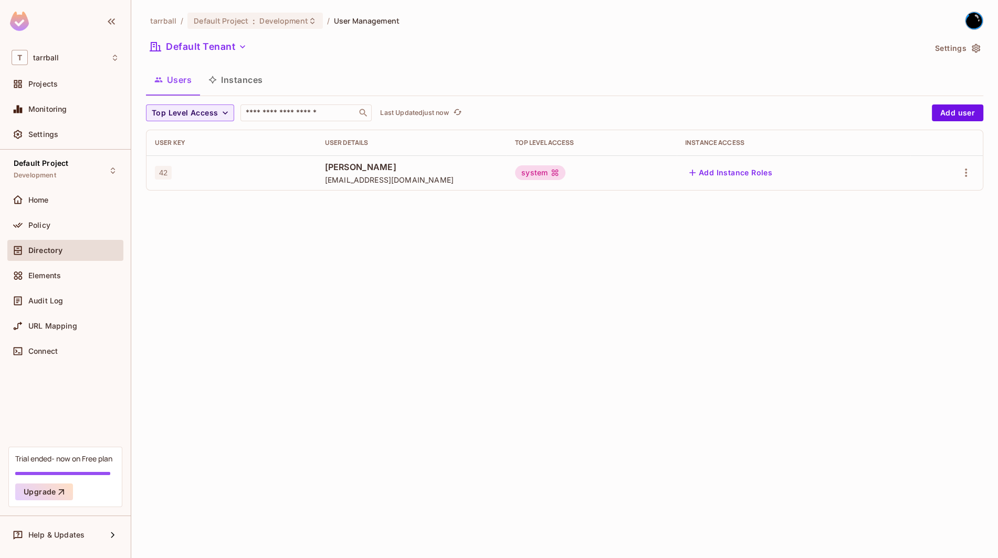
click at [224, 180] on td "42" at bounding box center [231, 172] width 170 height 35
drag, startPoint x: 351, startPoint y: 167, endPoint x: 284, endPoint y: 161, distance: 67.0
click at [351, 167] on span "[PERSON_NAME]" at bounding box center [411, 167] width 173 height 12
drag, startPoint x: 169, startPoint y: 167, endPoint x: 198, endPoint y: 162, distance: 29.9
click at [170, 167] on span "42" at bounding box center [163, 173] width 17 height 14
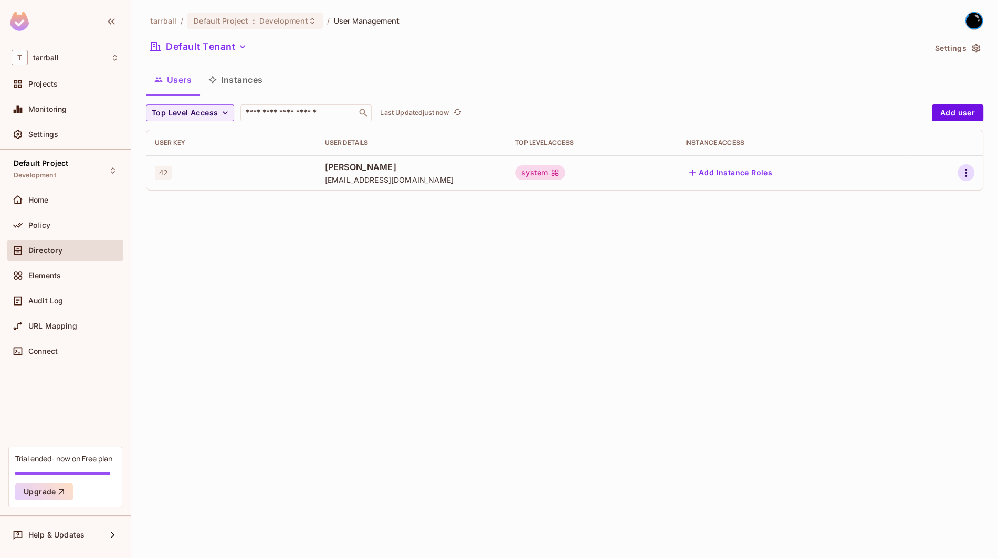
click at [974, 178] on div at bounding box center [947, 172] width 56 height 17
click at [968, 174] on icon "button" at bounding box center [966, 172] width 13 height 13
click at [231, 81] on div at bounding box center [499, 279] width 998 height 558
click at [231, 81] on button "Instances" at bounding box center [235, 80] width 71 height 26
